Goal: Task Accomplishment & Management: Complete application form

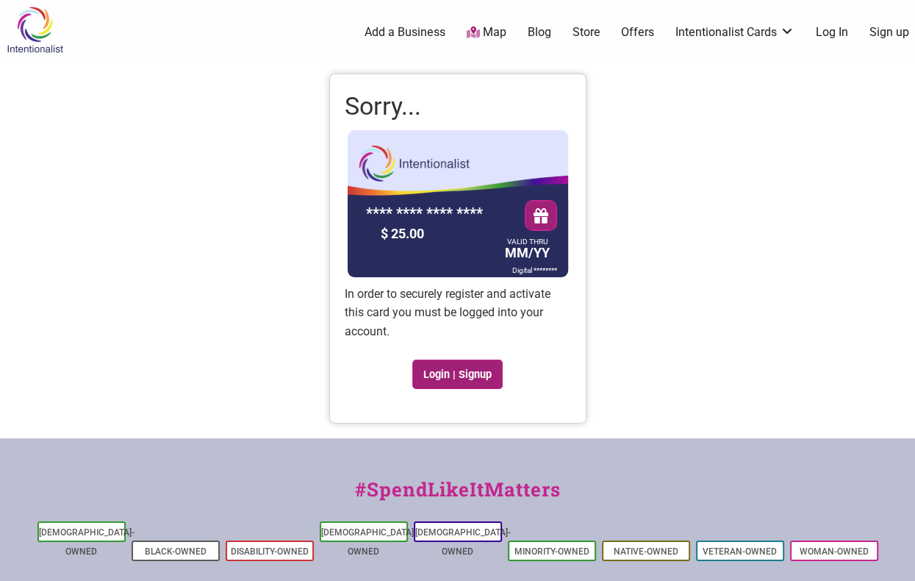
click at [451, 371] on link "Login | Signup" at bounding box center [457, 373] width 91 height 29
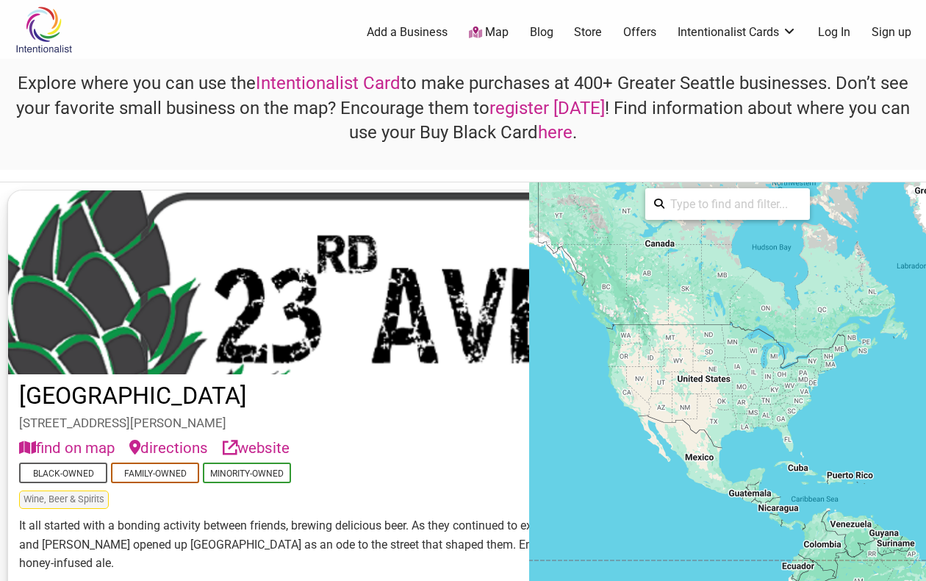
click at [639, 348] on div at bounding box center [727, 387] width 397 height 411
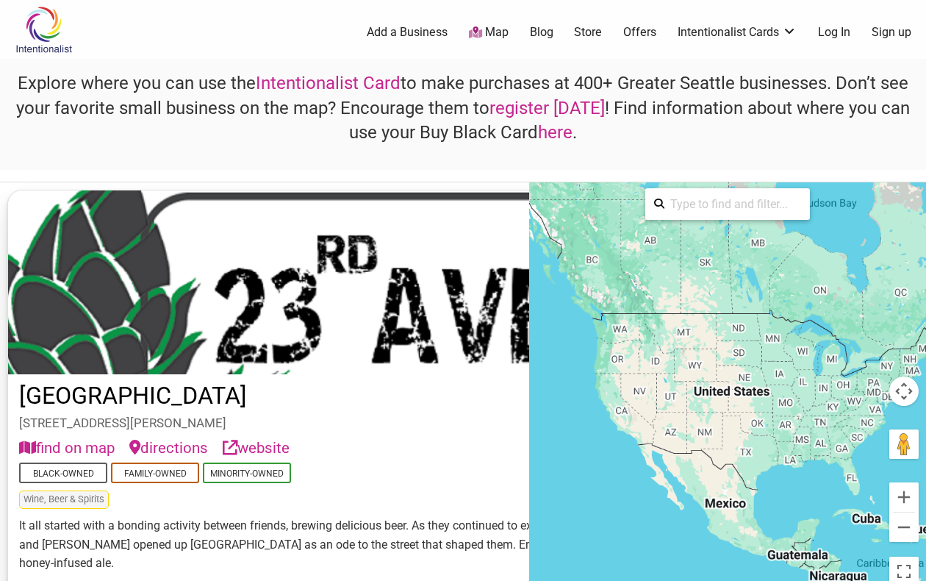
click at [626, 336] on div at bounding box center [727, 387] width 397 height 411
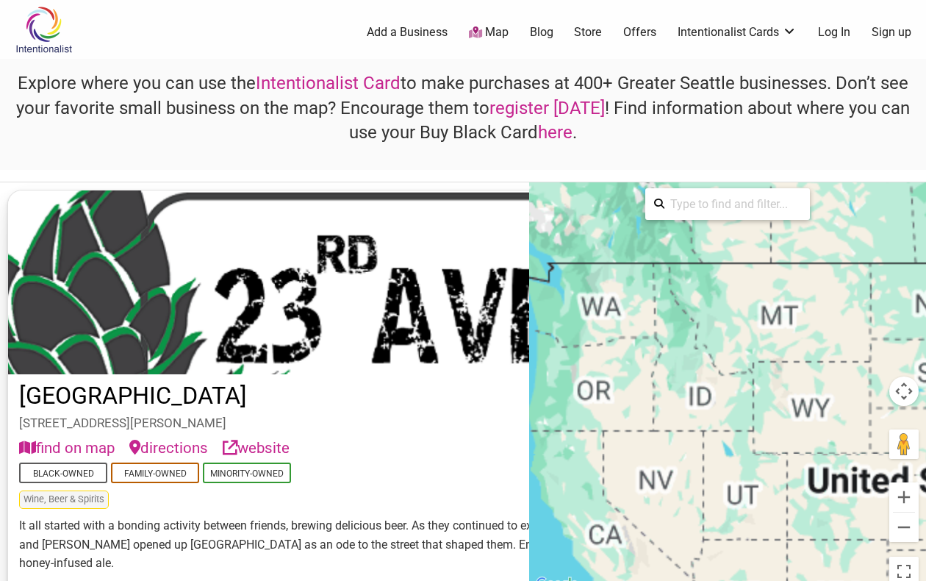
click at [626, 336] on div at bounding box center [727, 387] width 397 height 411
click at [599, 312] on div at bounding box center [727, 387] width 397 height 411
click at [564, 277] on div at bounding box center [727, 387] width 397 height 411
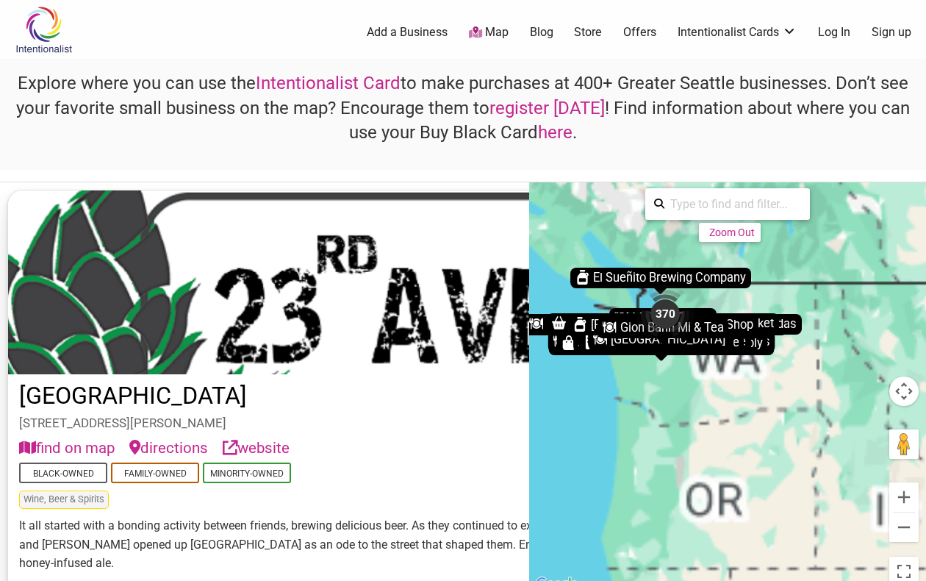
drag, startPoint x: 590, startPoint y: 286, endPoint x: 714, endPoint y: 340, distance: 134.9
click at [714, 340] on div "To activate drag with keyboard, press Alt + Enter. Once in keyboard drag state,…" at bounding box center [727, 387] width 397 height 411
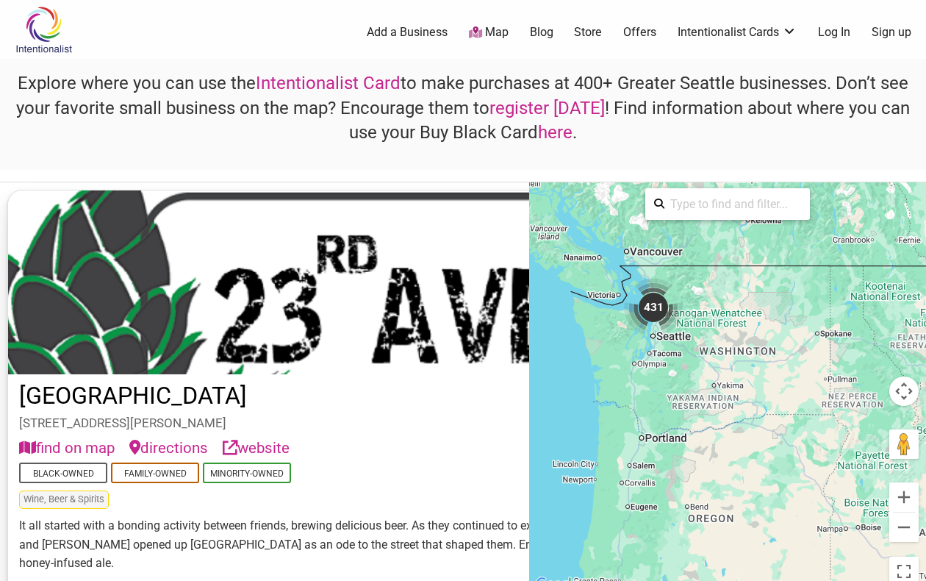
click at [637, 327] on div "431" at bounding box center [653, 307] width 59 height 59
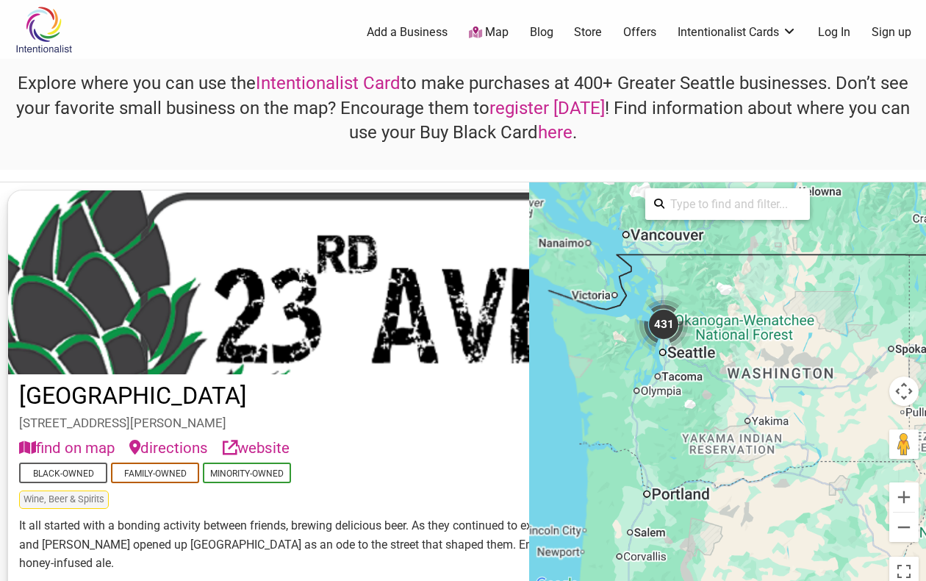
click at [637, 327] on div "431" at bounding box center [663, 324] width 59 height 59
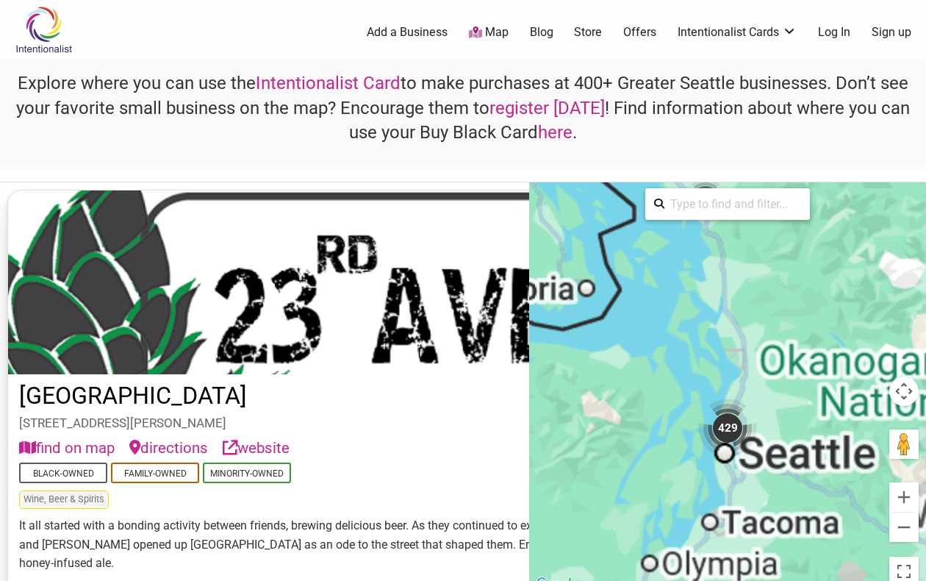
drag, startPoint x: 710, startPoint y: 477, endPoint x: 630, endPoint y: 364, distance: 138.7
click at [630, 364] on div "To activate drag with keyboard, press Alt + Enter. Once in keyboard drag state,…" at bounding box center [727, 387] width 397 height 411
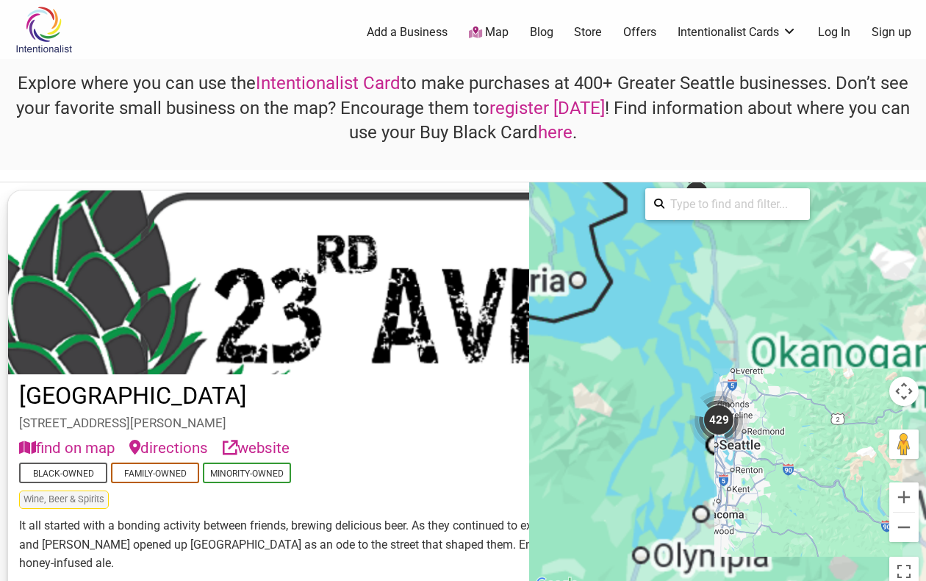
click at [723, 471] on div "To activate drag with keyboard, press Alt + Enter. Once in keyboard drag state,…" at bounding box center [727, 387] width 397 height 411
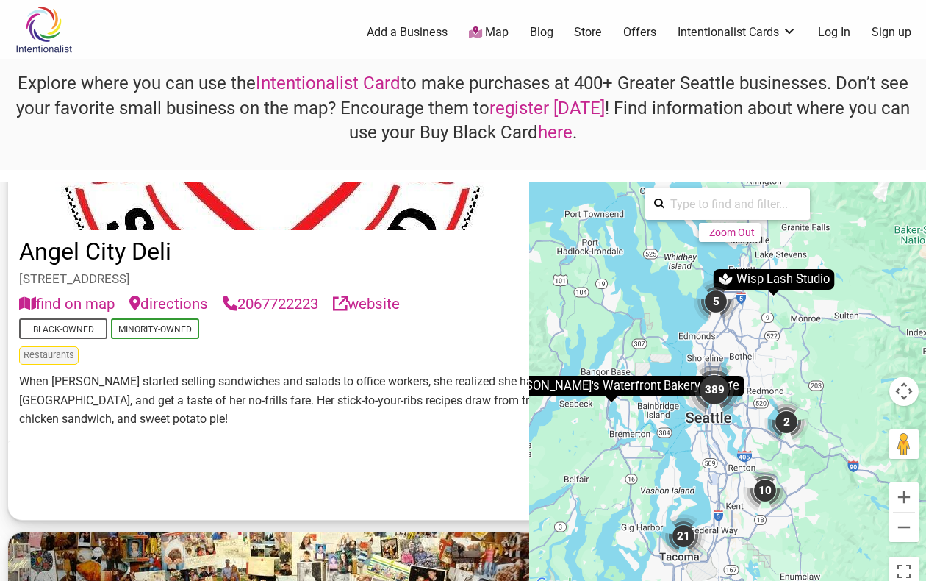
scroll to position [3034, 0]
click at [591, 30] on link "Store" at bounding box center [588, 32] width 28 height 16
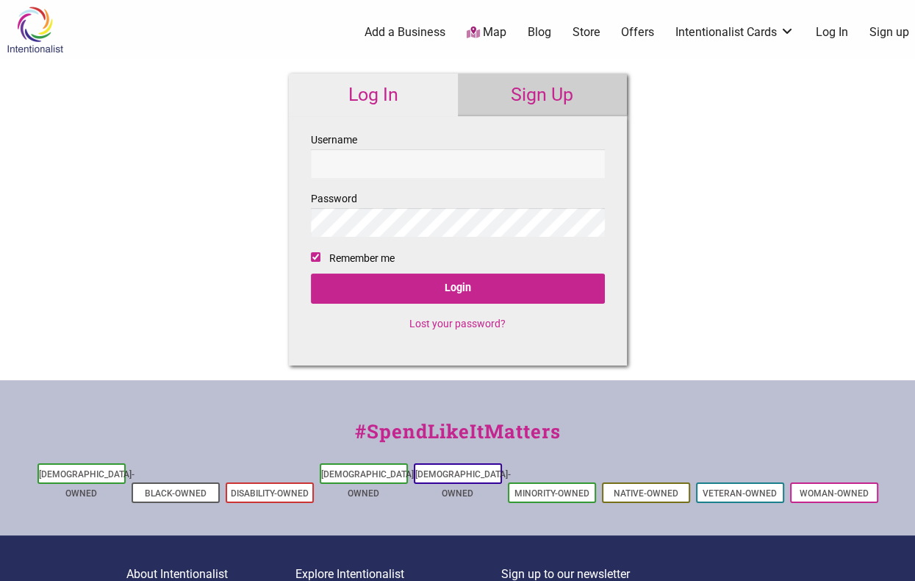
click at [524, 92] on link "Sign Up" at bounding box center [542, 95] width 169 height 43
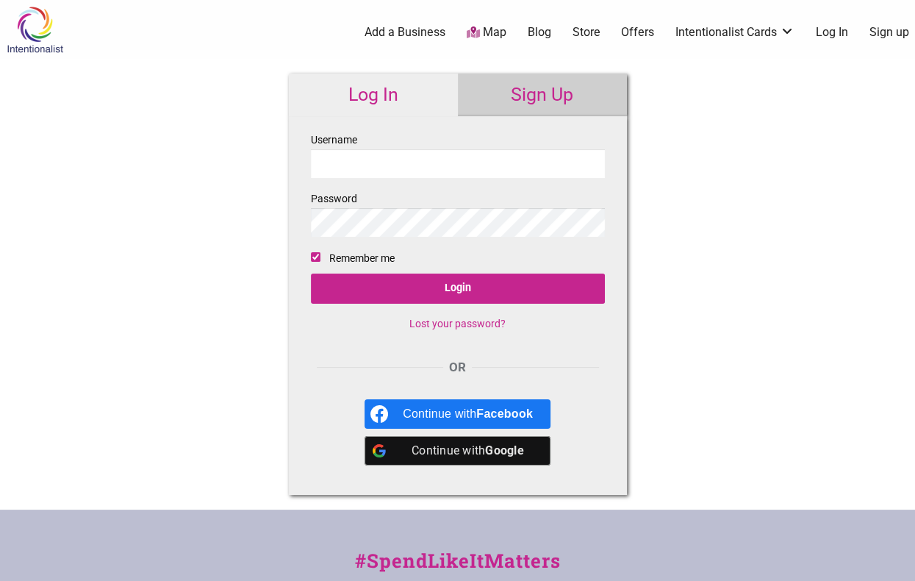
click at [418, 160] on input "Username" at bounding box center [458, 163] width 294 height 29
click at [524, 72] on div "Log In Sign Up Username Password Remember me Login Lost your password? OR Conti…" at bounding box center [458, 284] width 368 height 451
click at [515, 94] on link "Sign Up" at bounding box center [542, 95] width 169 height 43
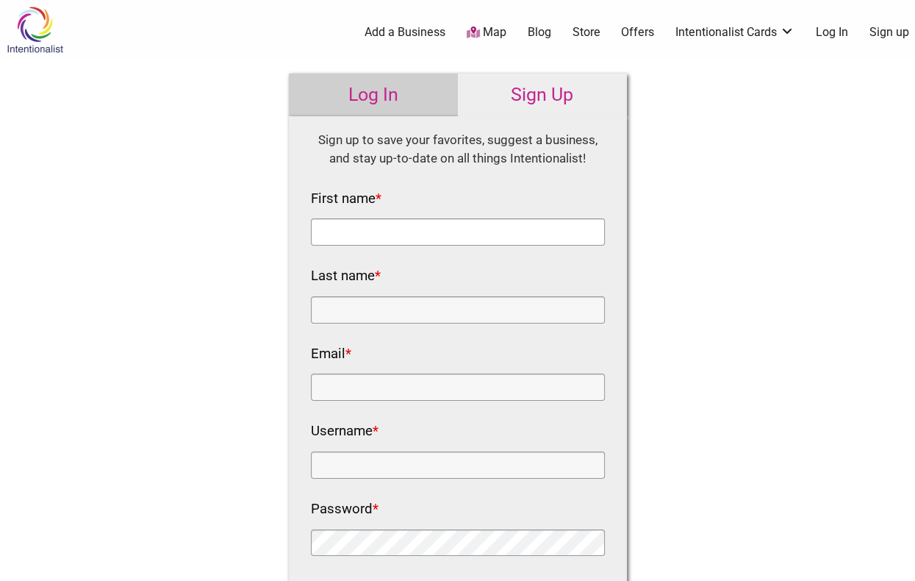
click at [422, 219] on input "First name *" at bounding box center [458, 231] width 294 height 27
type input "Jordan"
type input "Lewis"
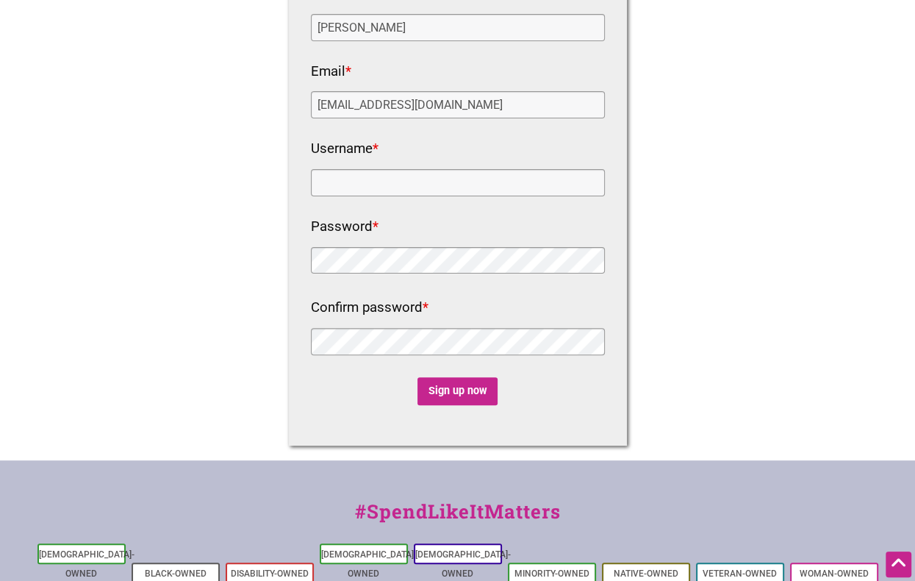
scroll to position [284, 0]
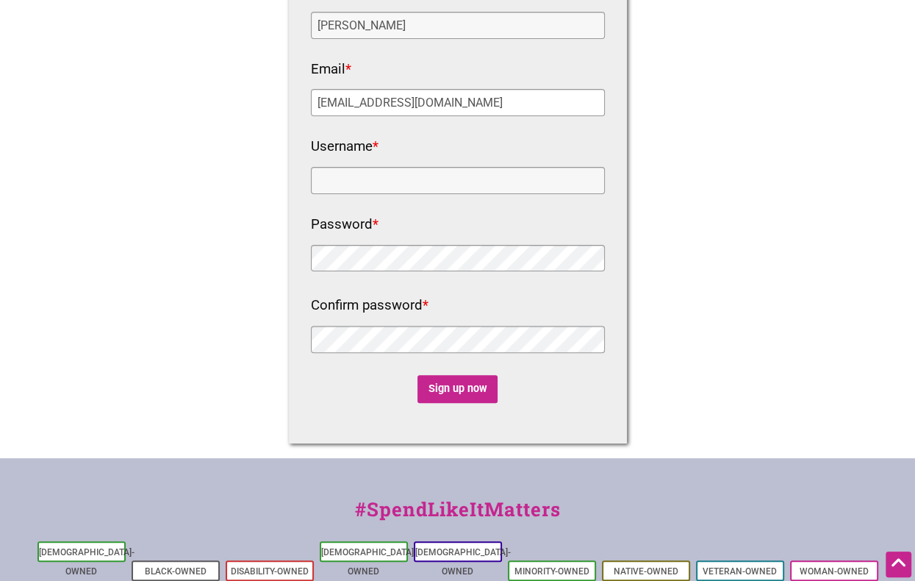
drag, startPoint x: 366, startPoint y: 107, endPoint x: 287, endPoint y: 111, distance: 78.8
click at [287, 111] on div "Log In Sign Up Username Password Remember me Login Lost your password? OR Conti…" at bounding box center [458, 116] width 368 height 684
click at [419, 96] on input "lewisjcnw@gmail.com" at bounding box center [458, 102] width 294 height 27
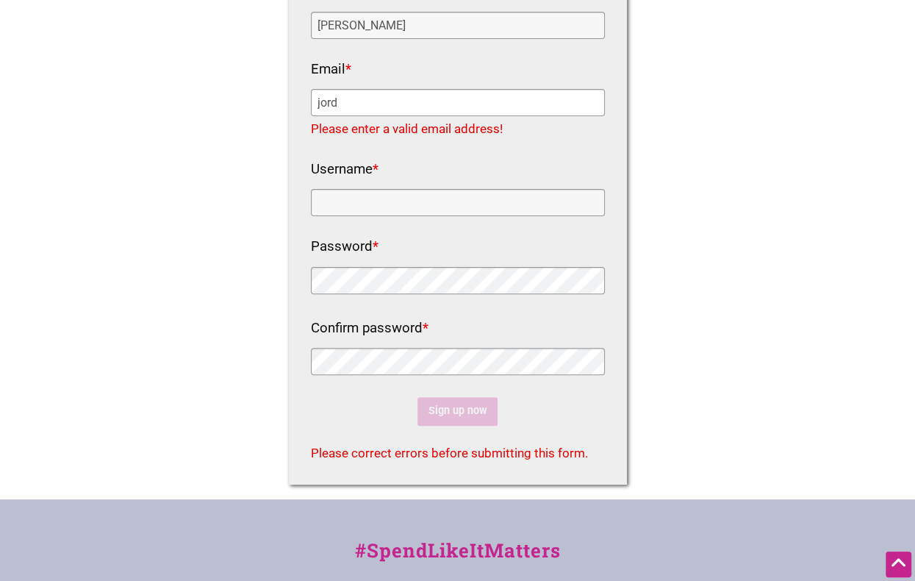
type input "jordan.lewis@Seattle.gov"
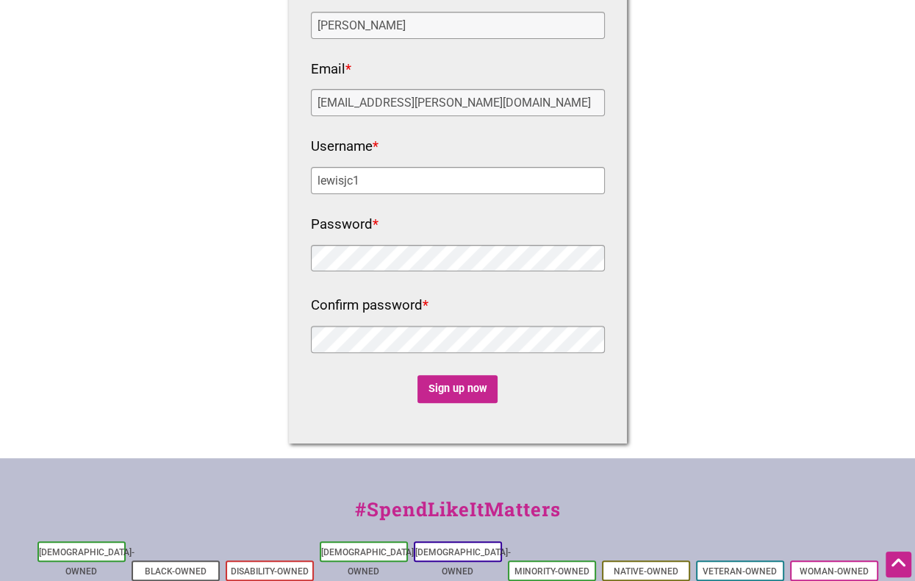
click at [377, 179] on input "lewisjc1" at bounding box center [458, 180] width 294 height 27
click at [377, 179] on input "lewisjc1c" at bounding box center [458, 180] width 294 height 27
click at [347, 274] on div at bounding box center [458, 260] width 294 height 31
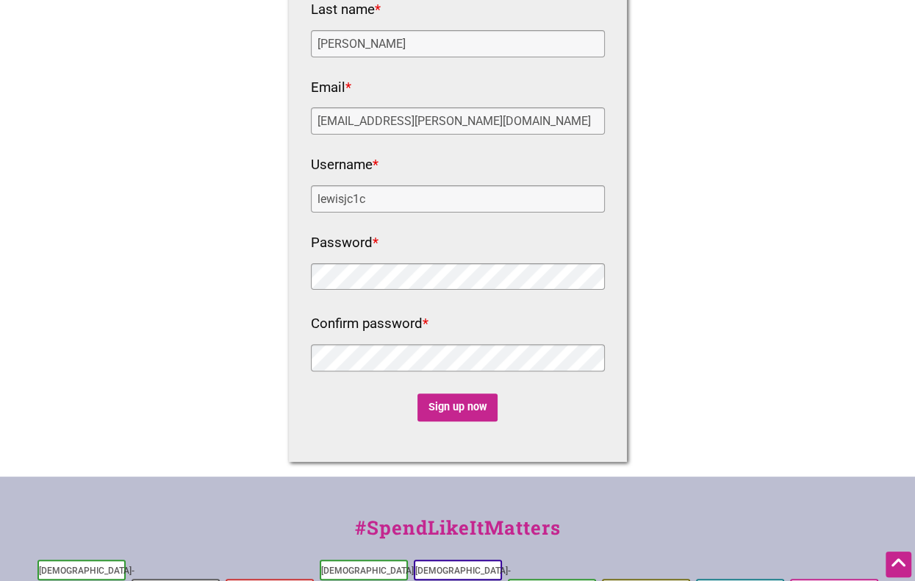
scroll to position [268, 0]
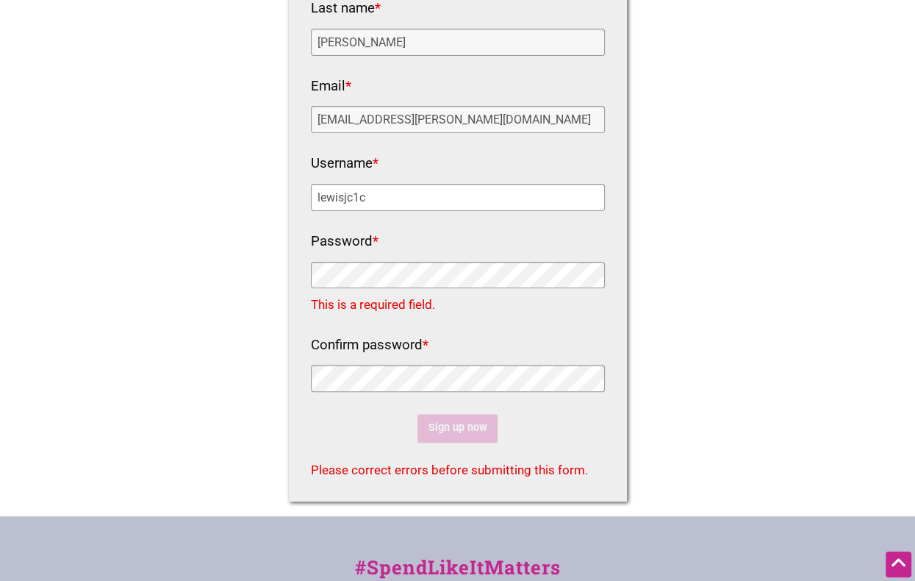
click at [371, 201] on input "lewisjc1c" at bounding box center [458, 197] width 294 height 27
type input "lewisjc"
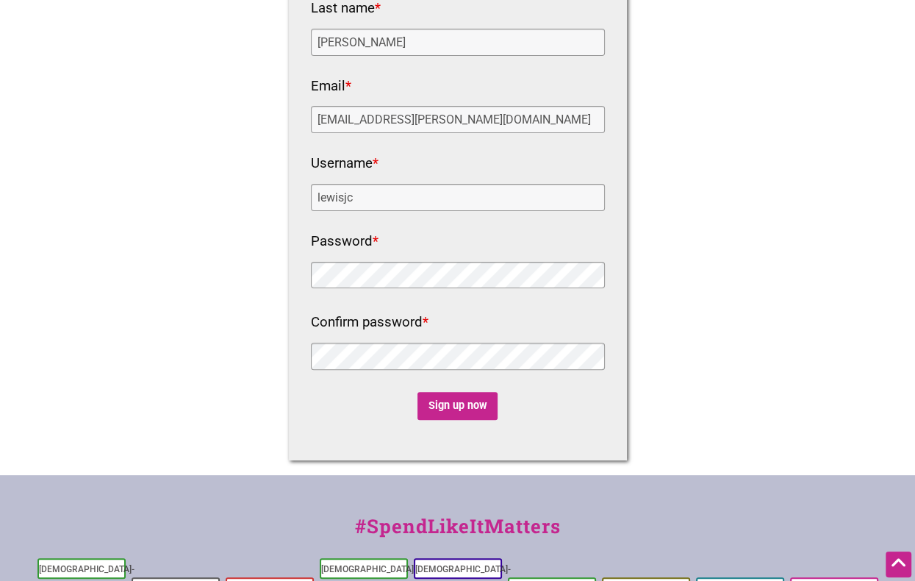
click at [449, 420] on div "Fields marked with an * are required HTML Sign up to save your favorites, sugge…" at bounding box center [458, 155] width 338 height 612
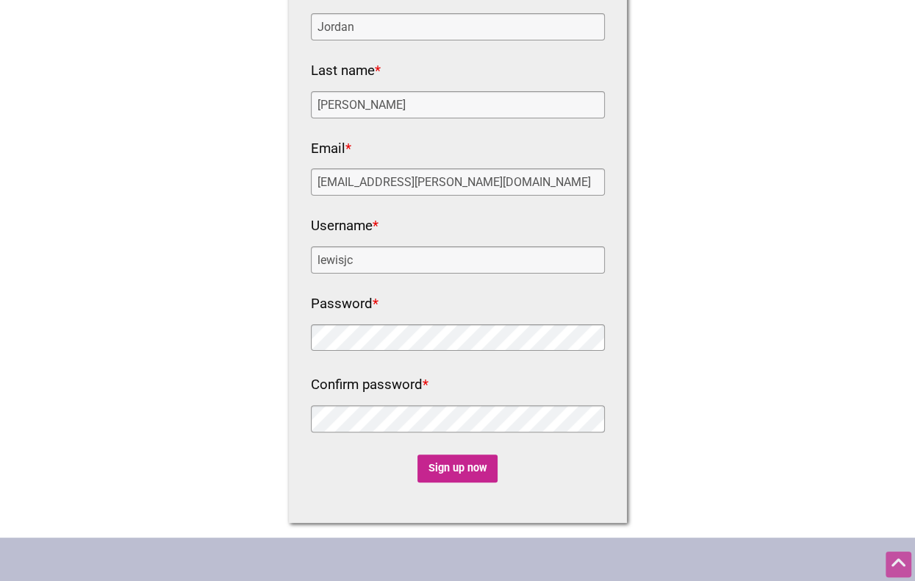
scroll to position [206, 0]
click at [456, 473] on input "Sign up now" at bounding box center [458, 468] width 80 height 29
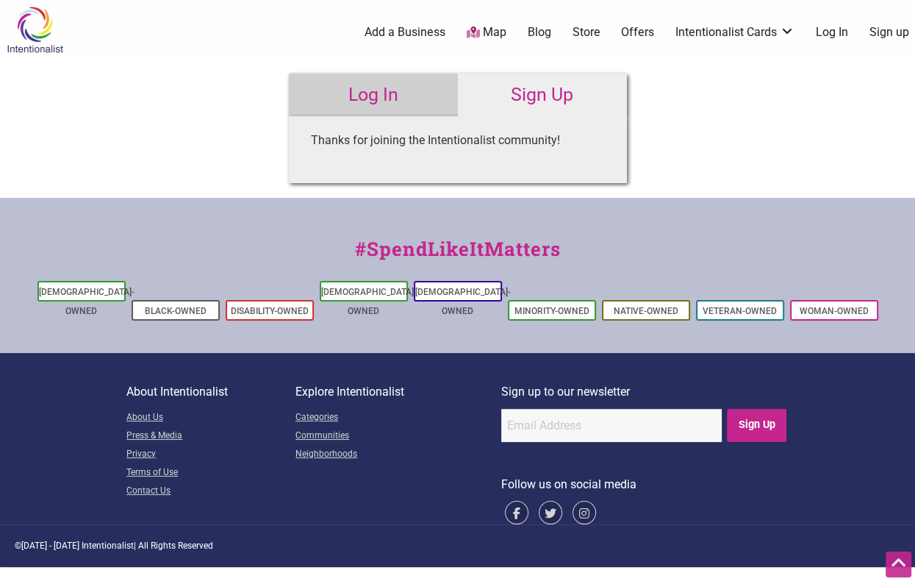
scroll to position [0, 0]
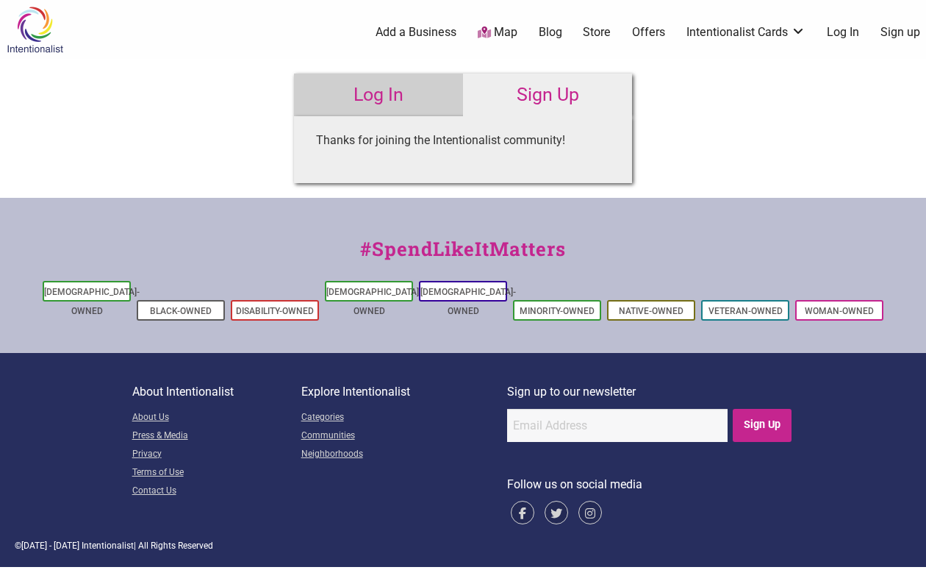
type input "lewisjc"
click at [418, 95] on link "Log In" at bounding box center [378, 95] width 169 height 43
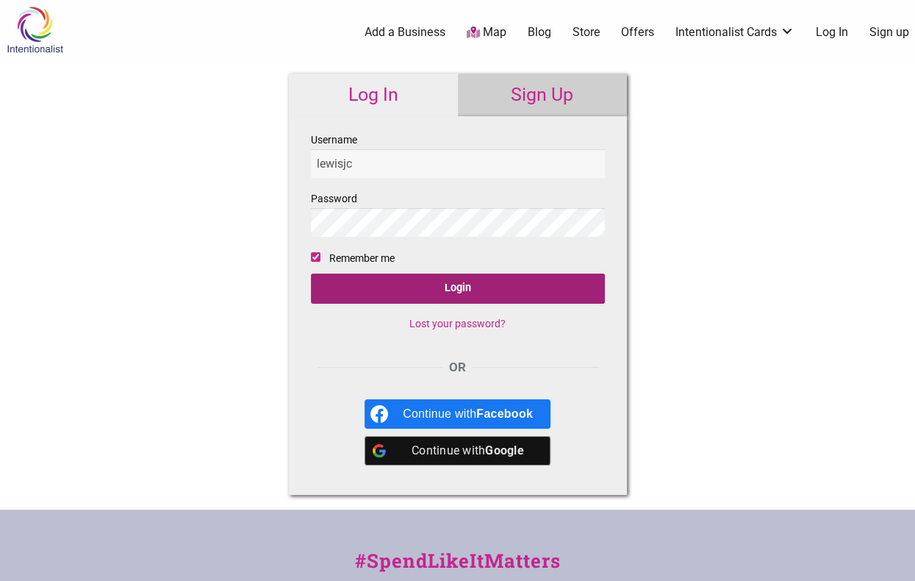
click at [380, 284] on input "Login" at bounding box center [458, 288] width 294 height 30
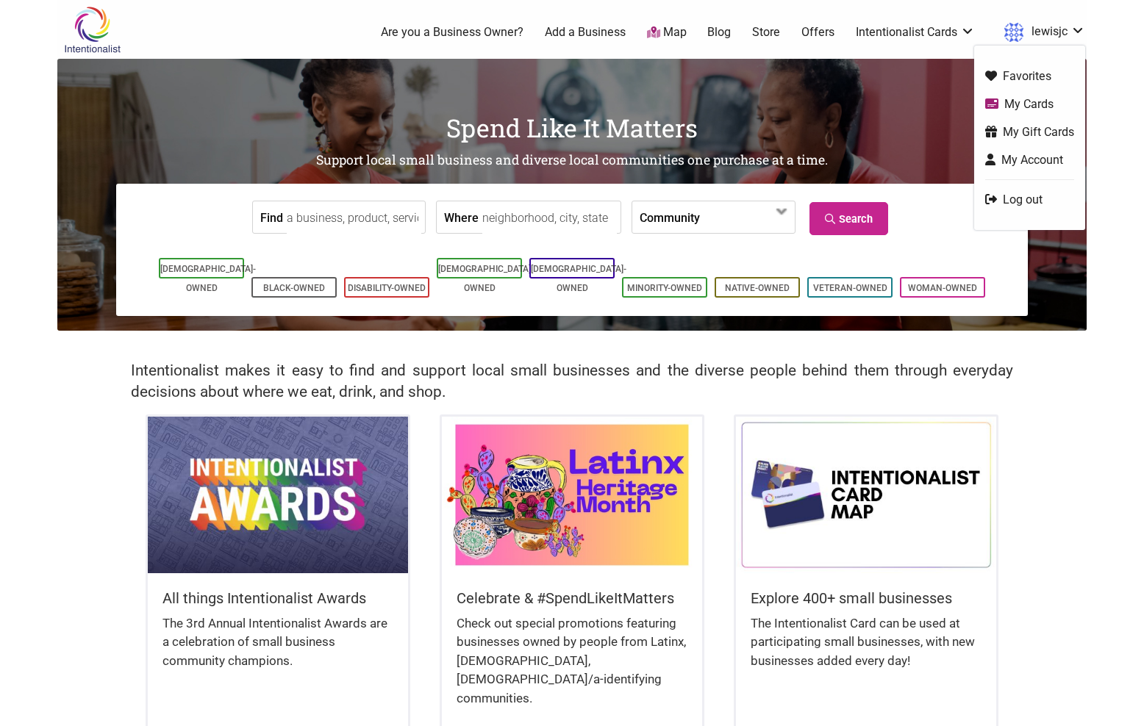
click at [914, 104] on link "My Cards" at bounding box center [1029, 104] width 89 height 17
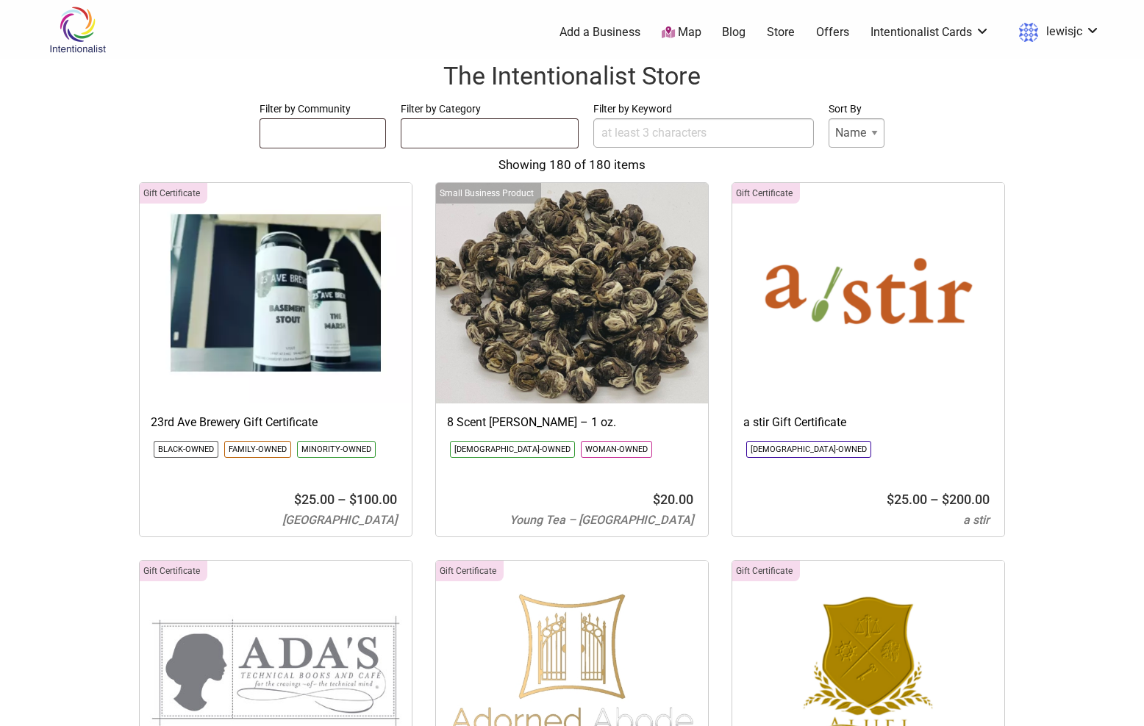
select select
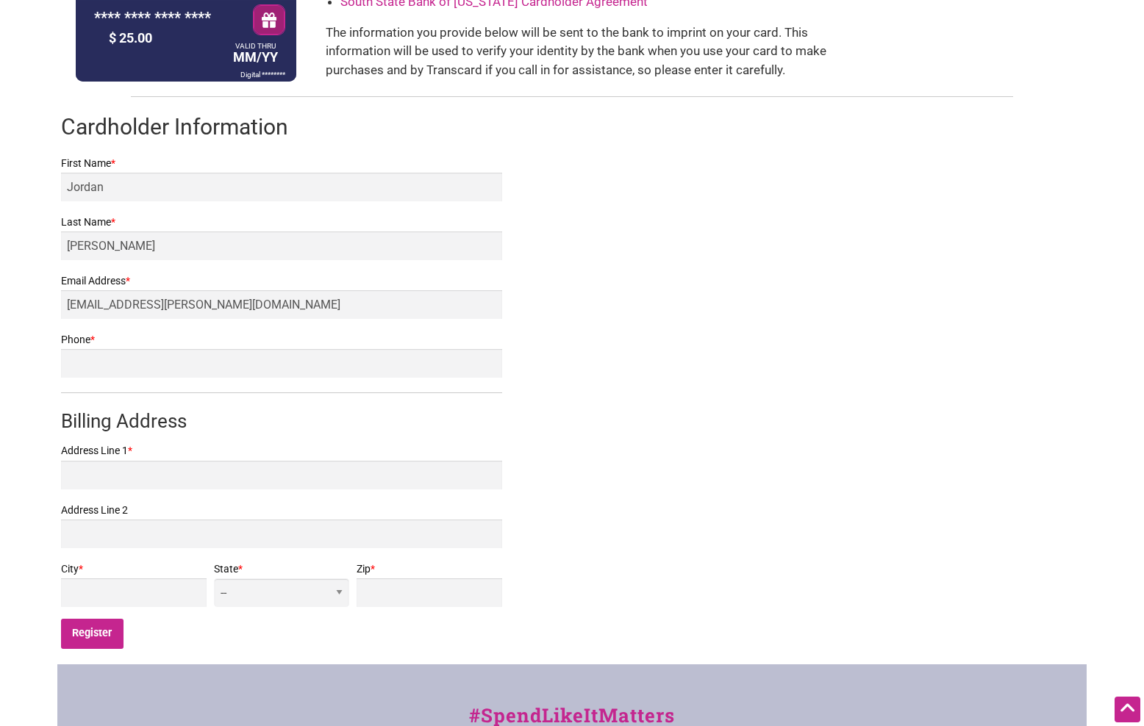
scroll to position [405, 0]
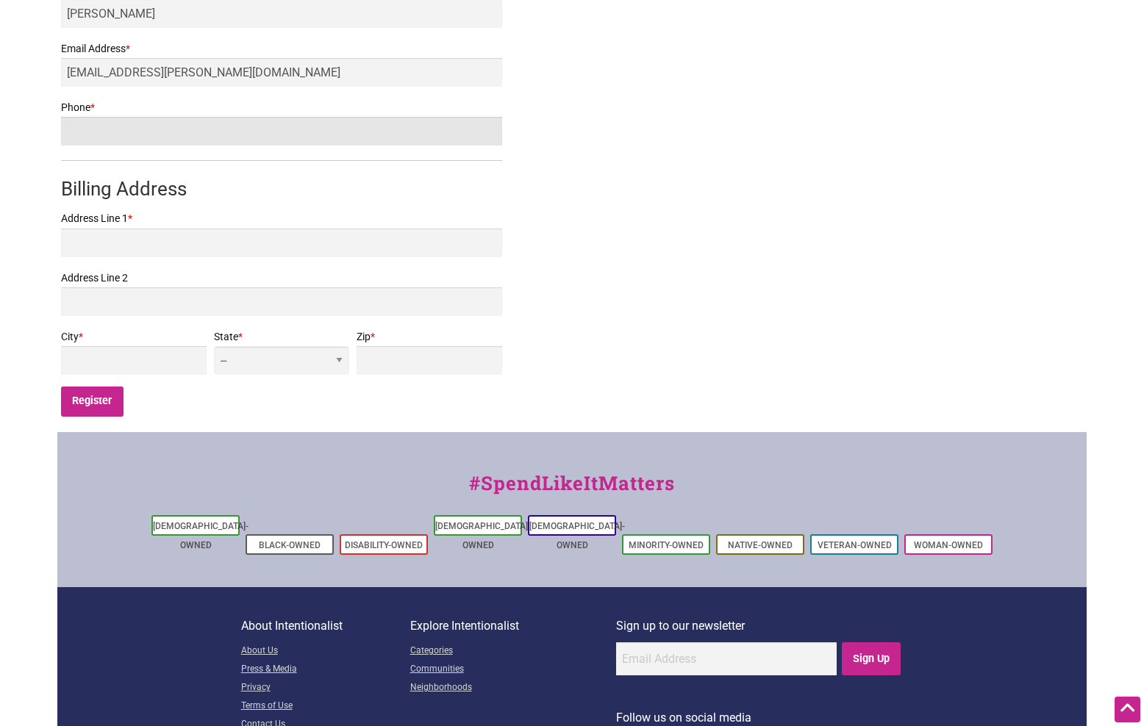
click at [262, 145] on input "Phone *" at bounding box center [281, 131] width 441 height 29
type input "2069201275"
type input "[STREET_ADDRESS]"
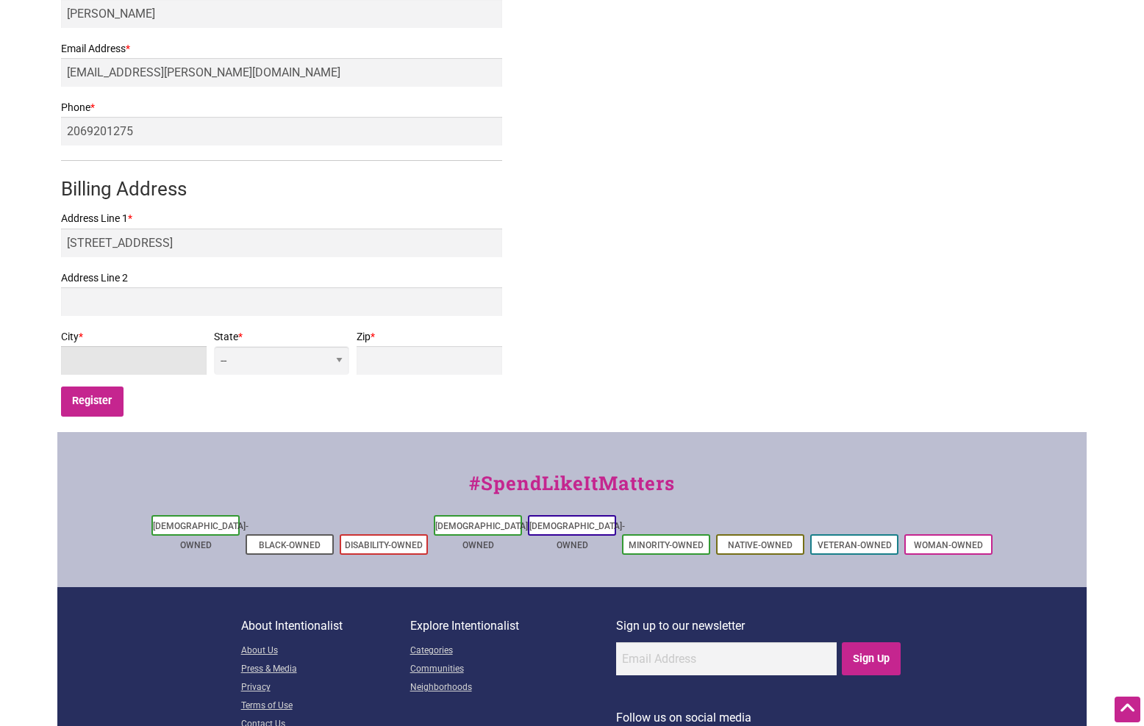
type input "BREMERTON"
select select "WA"
type input "98310"
click at [98, 404] on input "Register" at bounding box center [92, 402] width 62 height 30
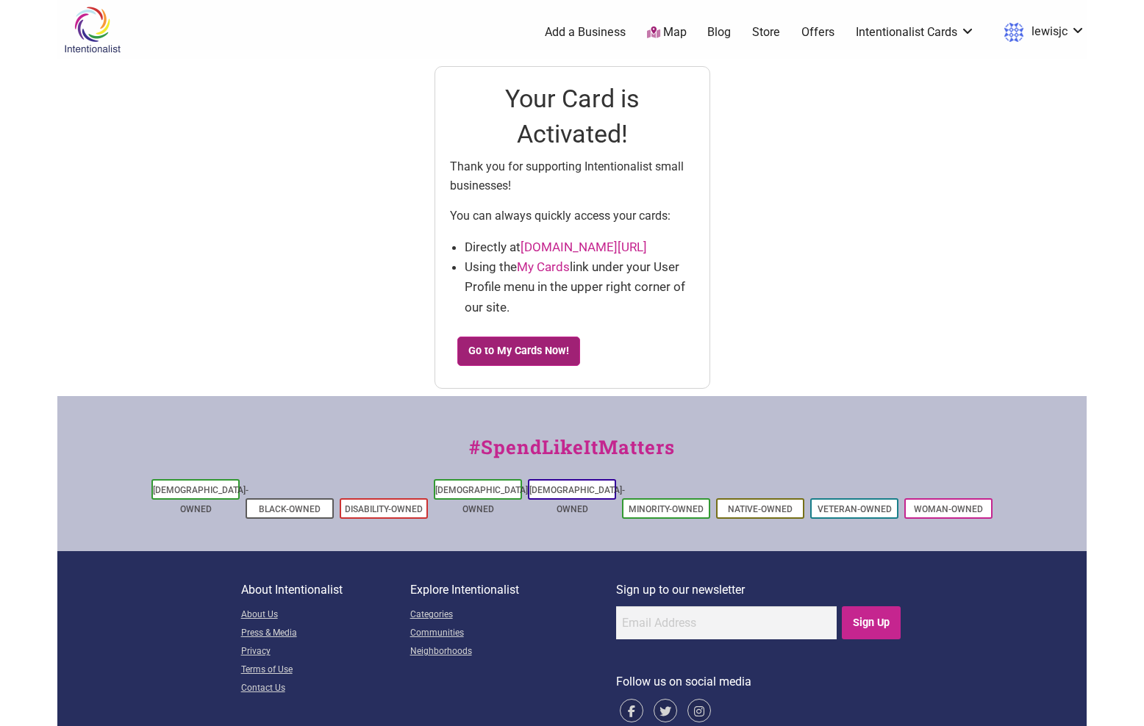
click at [494, 350] on link "Go to My Cards Now!" at bounding box center [518, 351] width 123 height 29
